Goal: Check status

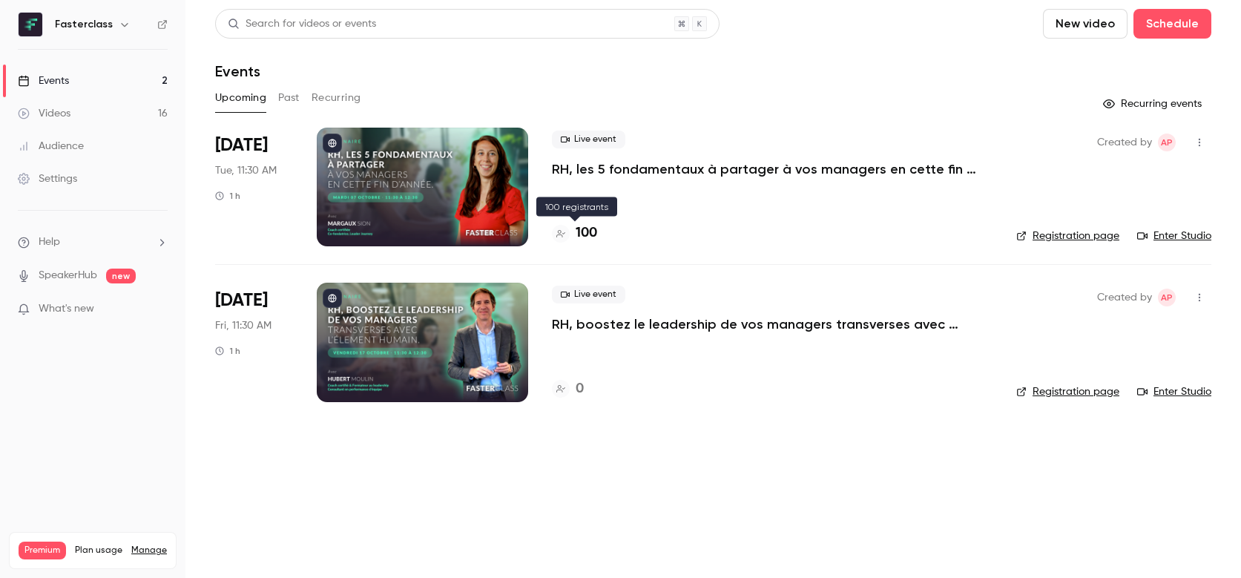
click at [586, 232] on h4 "100" at bounding box center [587, 233] width 22 height 20
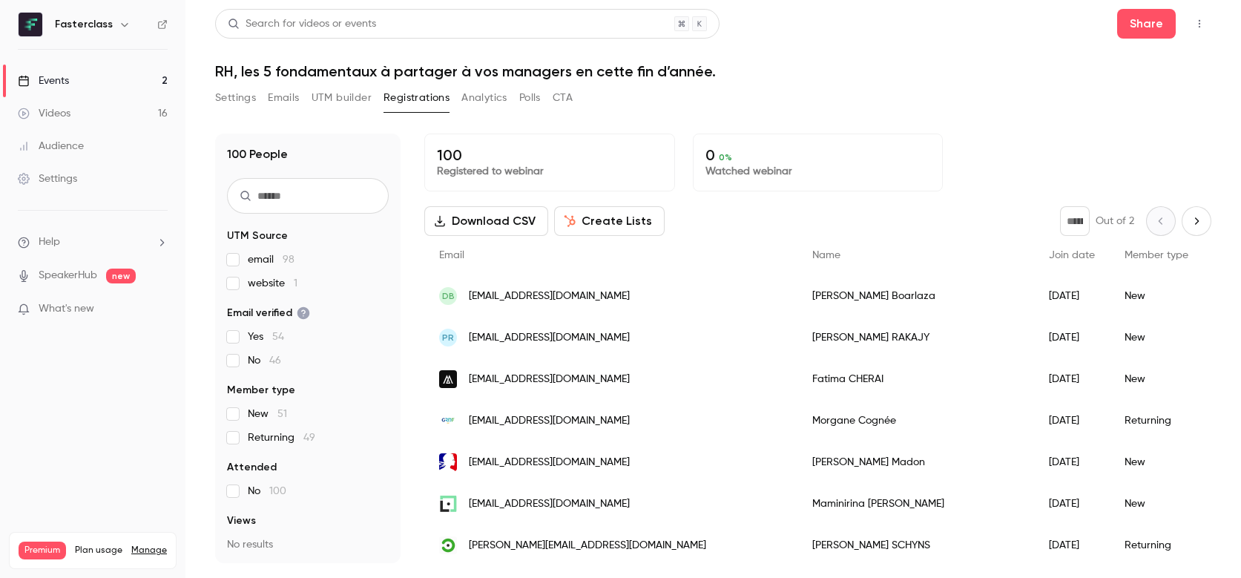
click at [142, 82] on link "Events 2" at bounding box center [92, 81] width 185 height 33
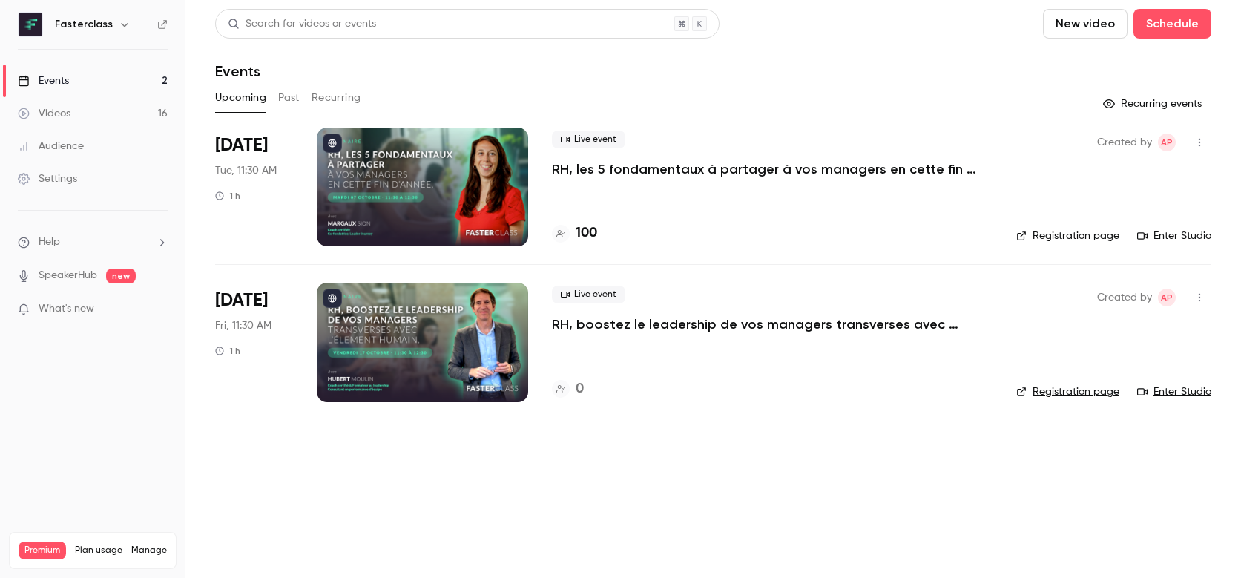
click at [145, 76] on link "Events 2" at bounding box center [92, 81] width 185 height 33
click at [594, 230] on h4 "104" at bounding box center [586, 233] width 21 height 20
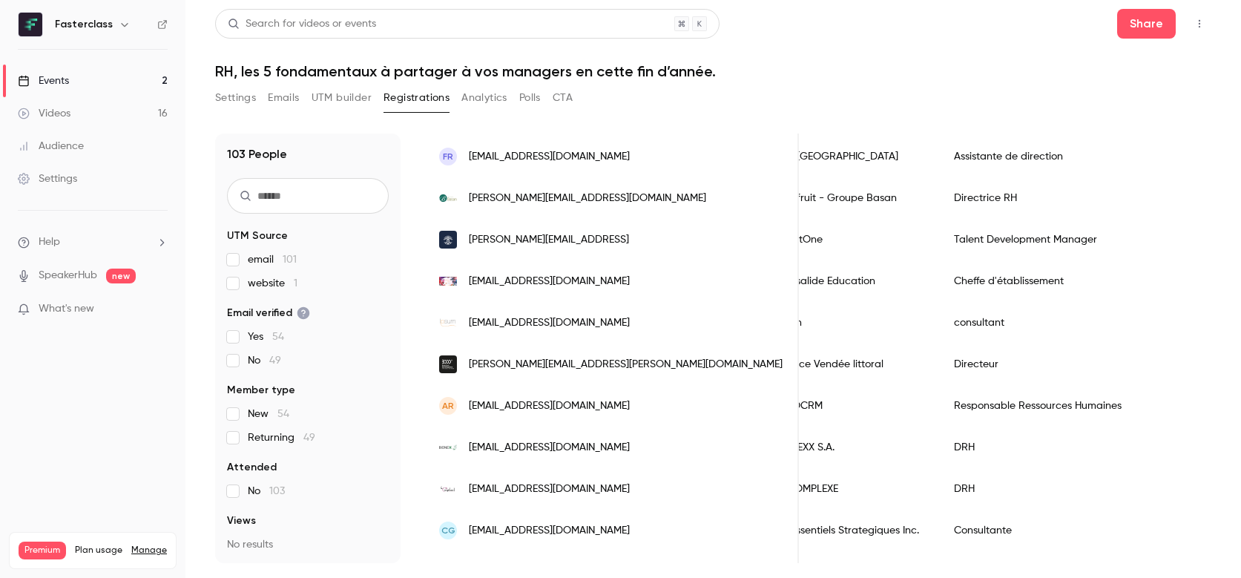
scroll to position [694, 0]
